Goal: Information Seeking & Learning: Learn about a topic

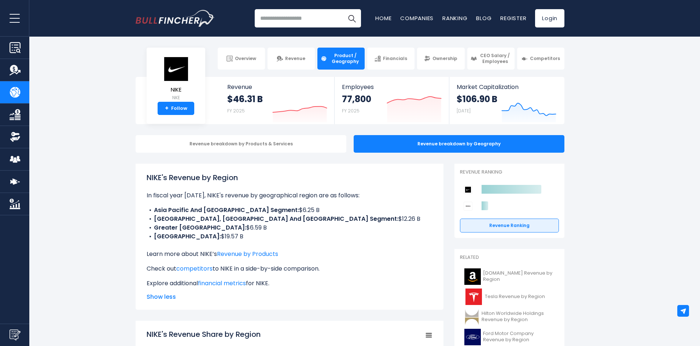
scroll to position [37, 0]
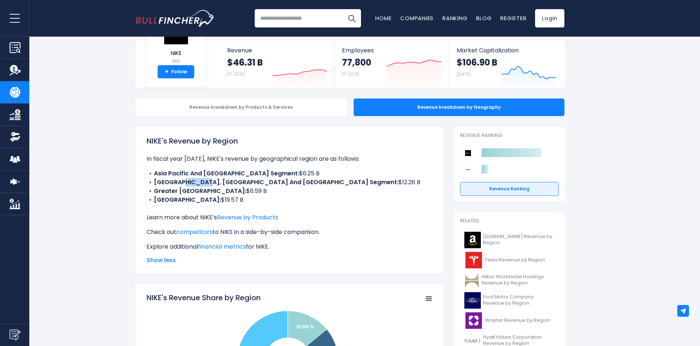
click at [182, 185] on b "[GEOGRAPHIC_DATA], [GEOGRAPHIC_DATA] And [GEOGRAPHIC_DATA] Segment:" at bounding box center [276, 182] width 244 height 8
click at [238, 197] on li "North America: $19.57 B" at bounding box center [290, 200] width 286 height 9
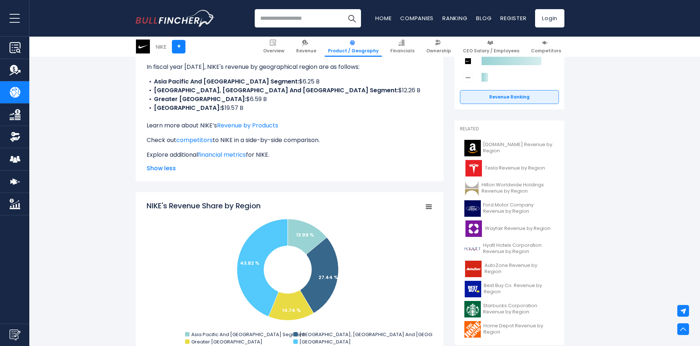
scroll to position [110, 0]
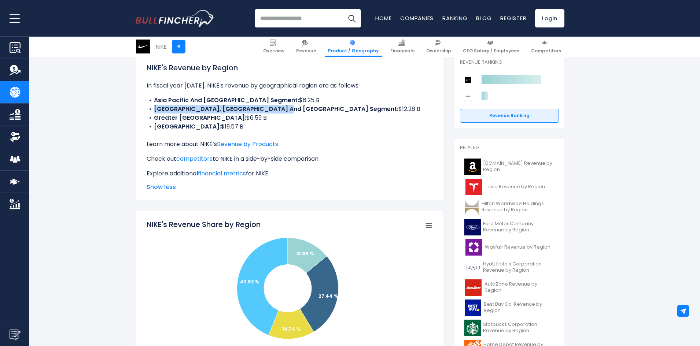
drag, startPoint x: 153, startPoint y: 108, endPoint x: 272, endPoint y: 109, distance: 118.4
click at [272, 109] on li "Europe, Middle East And Africa Segment: $12.26 B" at bounding box center [290, 109] width 286 height 9
click at [269, 111] on b "[GEOGRAPHIC_DATA], [GEOGRAPHIC_DATA] And [GEOGRAPHIC_DATA] Segment:" at bounding box center [276, 109] width 244 height 8
drag, startPoint x: 274, startPoint y: 109, endPoint x: 151, endPoint y: 111, distance: 122.4
click at [151, 111] on li "Europe, Middle East And Africa Segment: $12.26 B" at bounding box center [290, 109] width 286 height 9
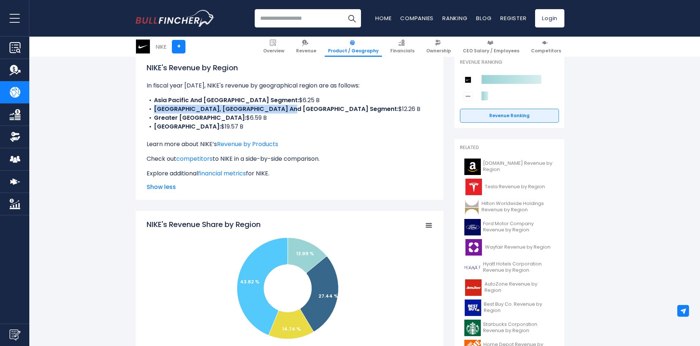
click at [154, 110] on b "[GEOGRAPHIC_DATA], [GEOGRAPHIC_DATA] And [GEOGRAPHIC_DATA] Segment:" at bounding box center [276, 109] width 244 height 8
drag, startPoint x: 151, startPoint y: 109, endPoint x: 272, endPoint y: 113, distance: 121.0
click at [272, 113] on li "Europe, Middle East And Africa Segment: $12.26 B" at bounding box center [290, 109] width 286 height 9
copy b "[GEOGRAPHIC_DATA], [GEOGRAPHIC_DATA] And [GEOGRAPHIC_DATA] Segment"
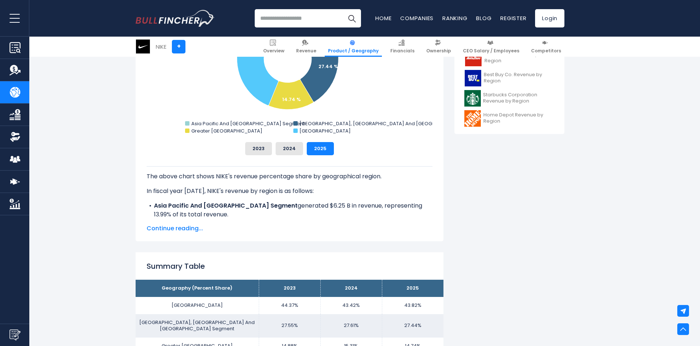
scroll to position [403, 0]
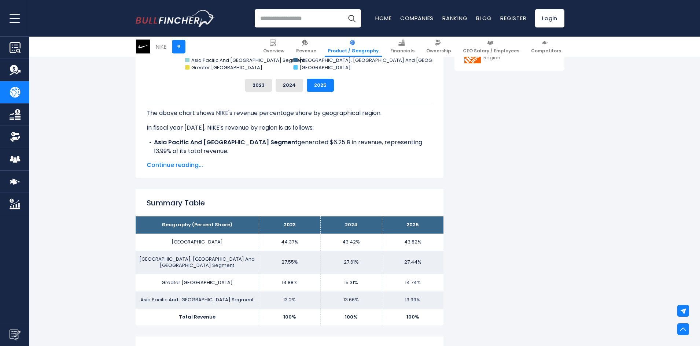
click at [178, 164] on span "Continue reading..." at bounding box center [290, 165] width 286 height 9
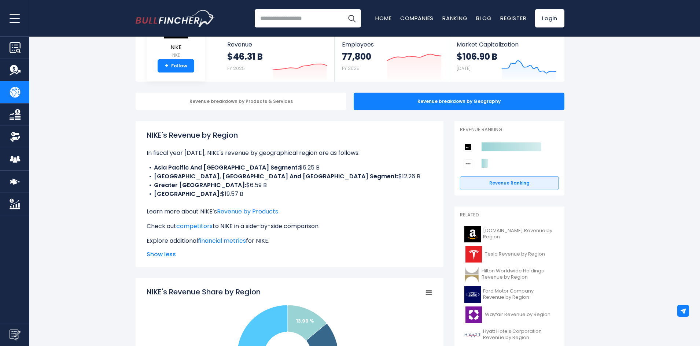
scroll to position [0, 0]
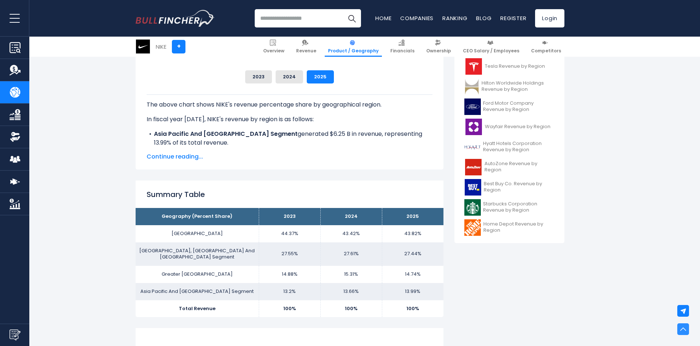
scroll to position [257, 0]
